Goal: Task Accomplishment & Management: Manage account settings

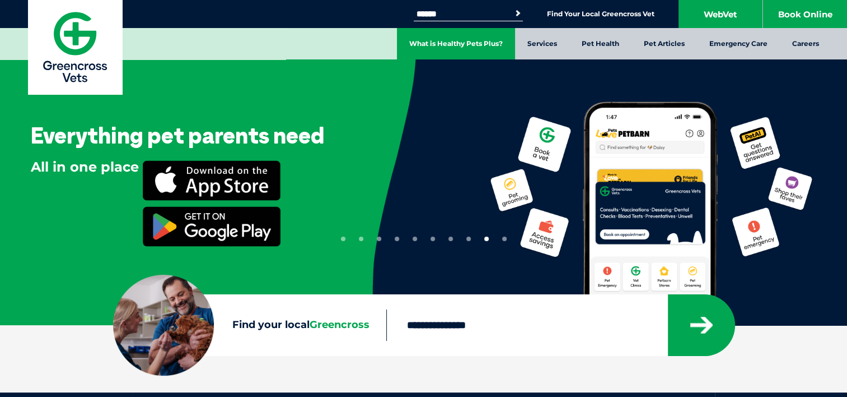
click at [397, 40] on link "What is Healthy Pets Plus?" at bounding box center [456, 43] width 118 height 31
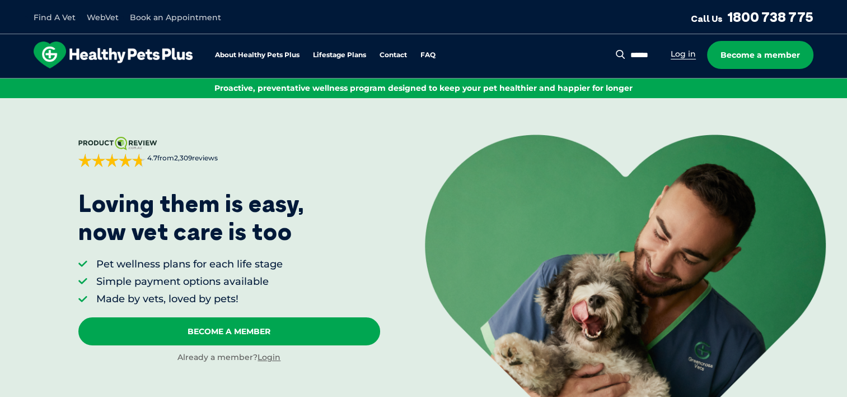
click at [671, 49] on link "Log in" at bounding box center [683, 54] width 25 height 11
click at [281, 362] on link "Login" at bounding box center [269, 357] width 23 height 10
